Goal: Task Accomplishment & Management: Manage account settings

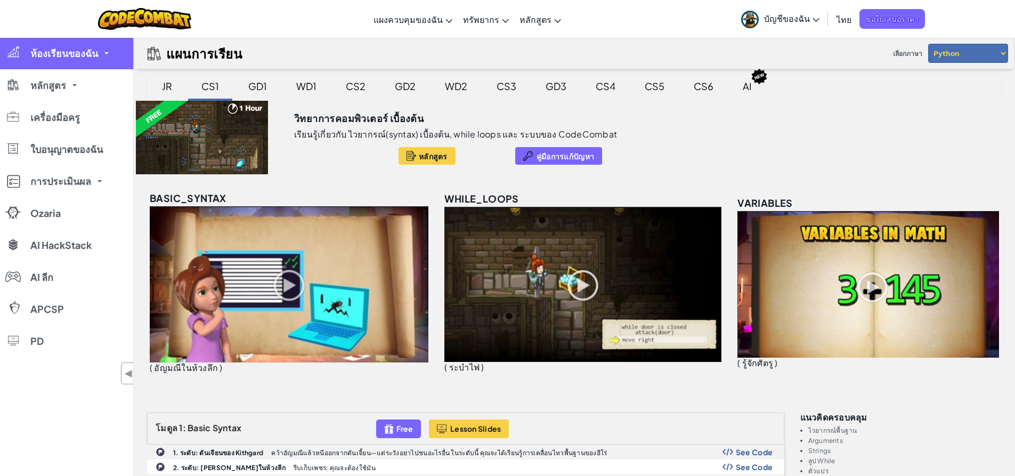
click at [70, 55] on span "ห้องเรียนของฉัน" at bounding box center [64, 53] width 68 height 10
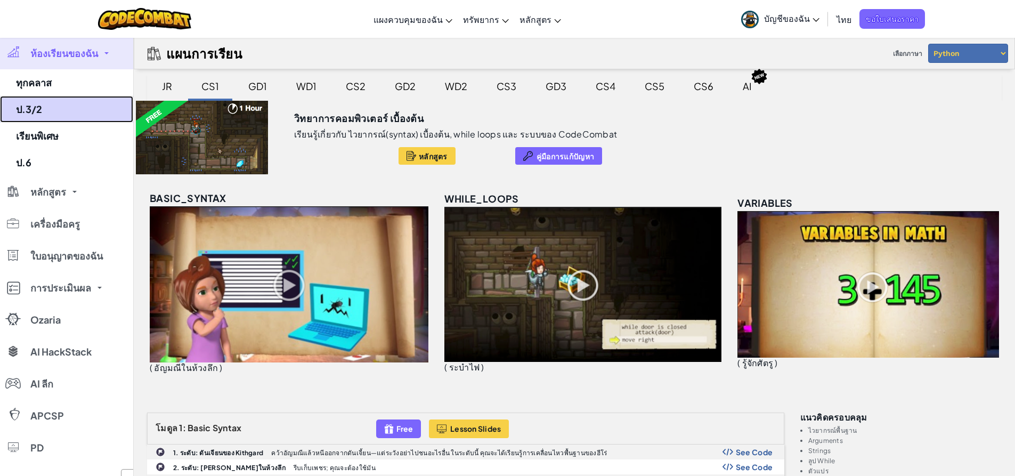
click at [53, 112] on link "ป.3/2" at bounding box center [66, 109] width 133 height 27
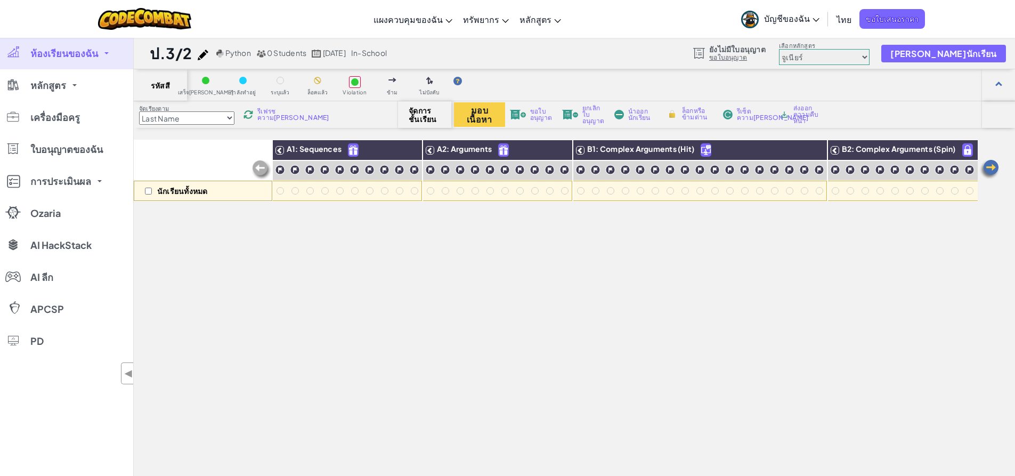
click at [175, 115] on select "Last Name first Name Progress (High to Low) Progress (Low to Hight)" at bounding box center [186, 117] width 95 height 13
click at [179, 120] on select "Last Name first Name Progress (High to Low) Progress (Low to Hight)" at bounding box center [186, 117] width 95 height 13
click at [151, 193] on input "checkbox" at bounding box center [148, 191] width 7 height 7
checkbox input "false"
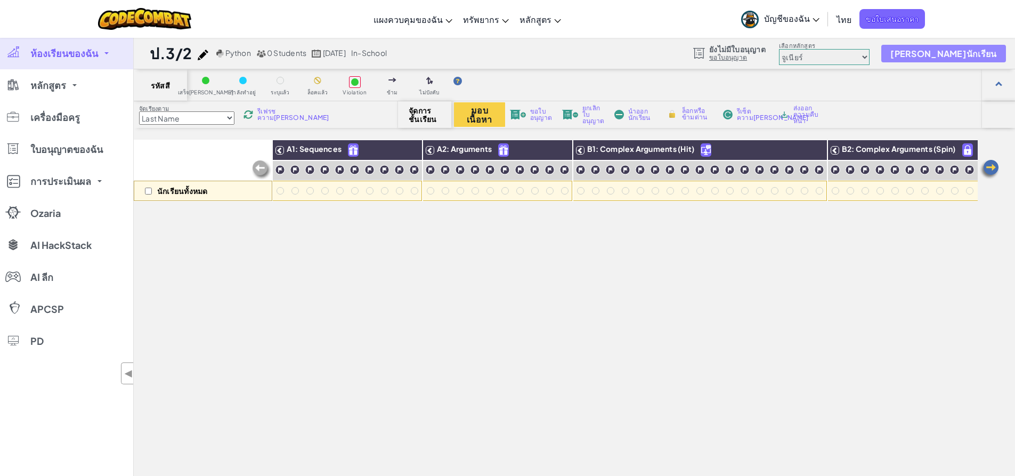
click at [960, 53] on span "[PERSON_NAME]นักเรียน" at bounding box center [943, 53] width 106 height 9
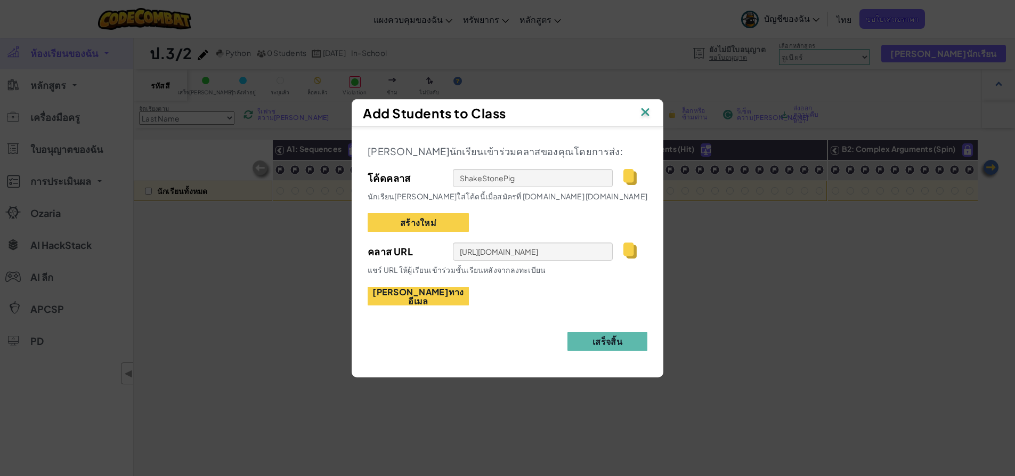
click at [630, 249] on img at bounding box center [629, 250] width 13 height 16
click at [596, 343] on button "เสร็จสิ้น" at bounding box center [607, 341] width 80 height 19
